Goal: Information Seeking & Learning: Find specific page/section

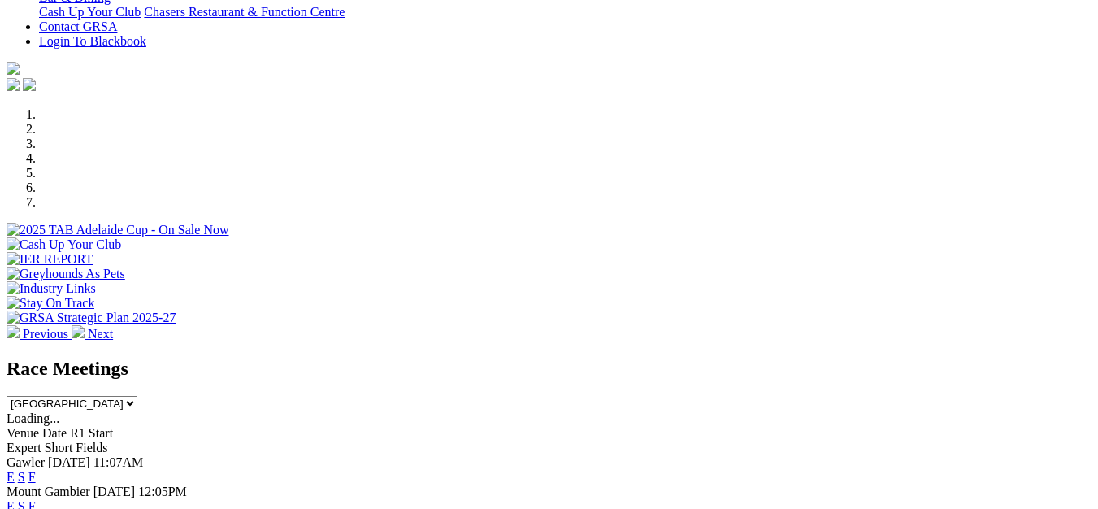
scroll to position [488, 0]
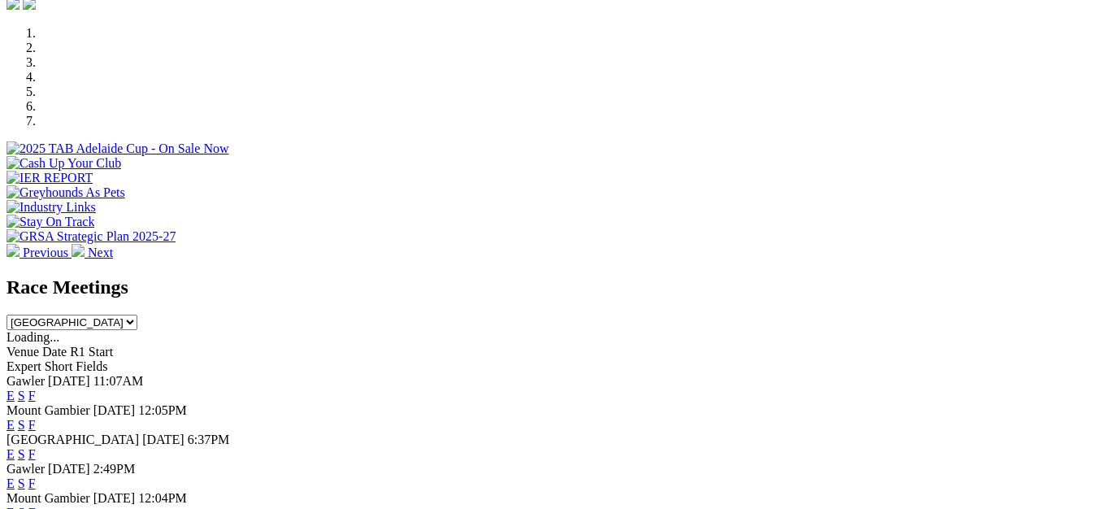
click at [36, 476] on link "F" at bounding box center [31, 483] width 7 height 14
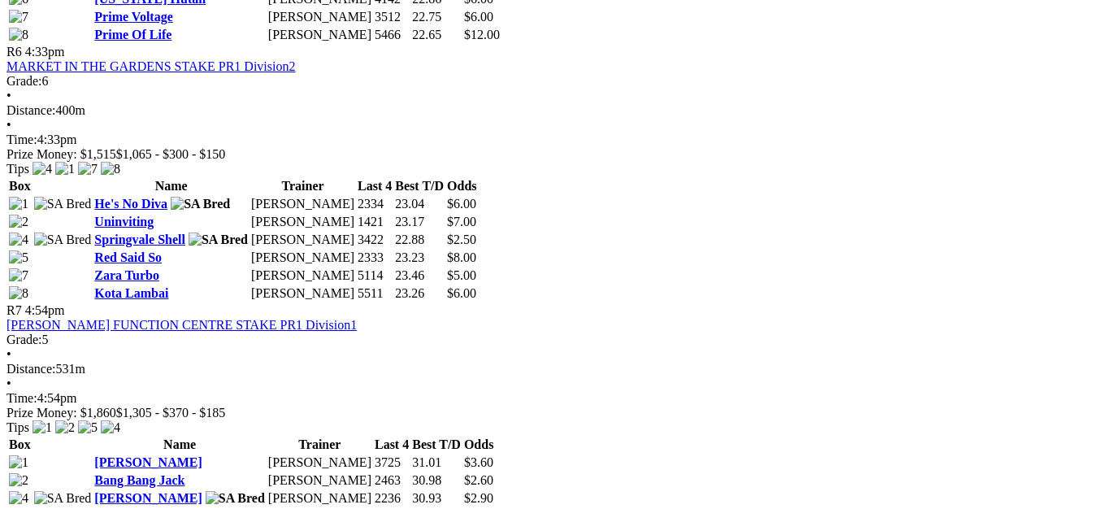
scroll to position [2276, 0]
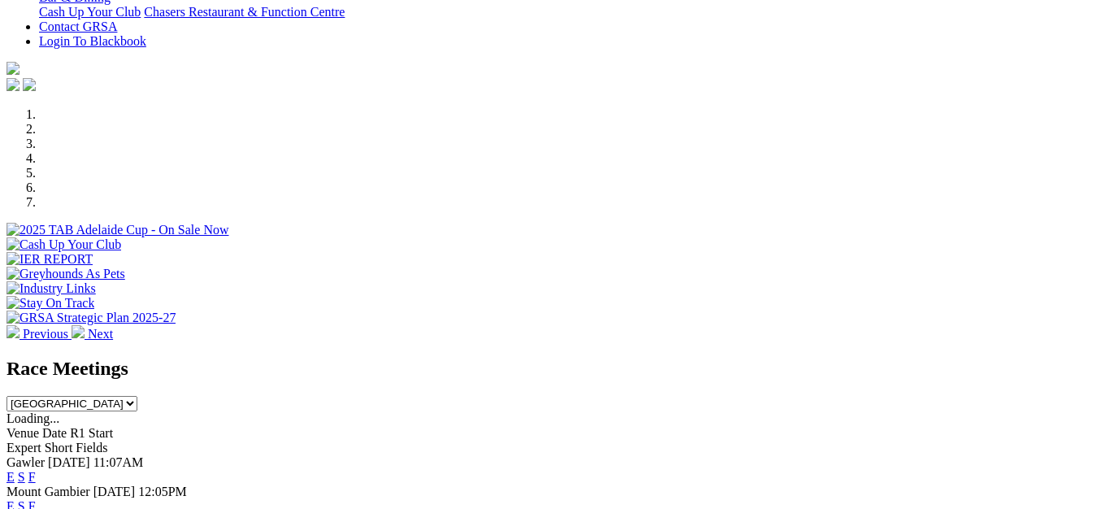
scroll to position [81, 0]
